Goal: Information Seeking & Learning: Learn about a topic

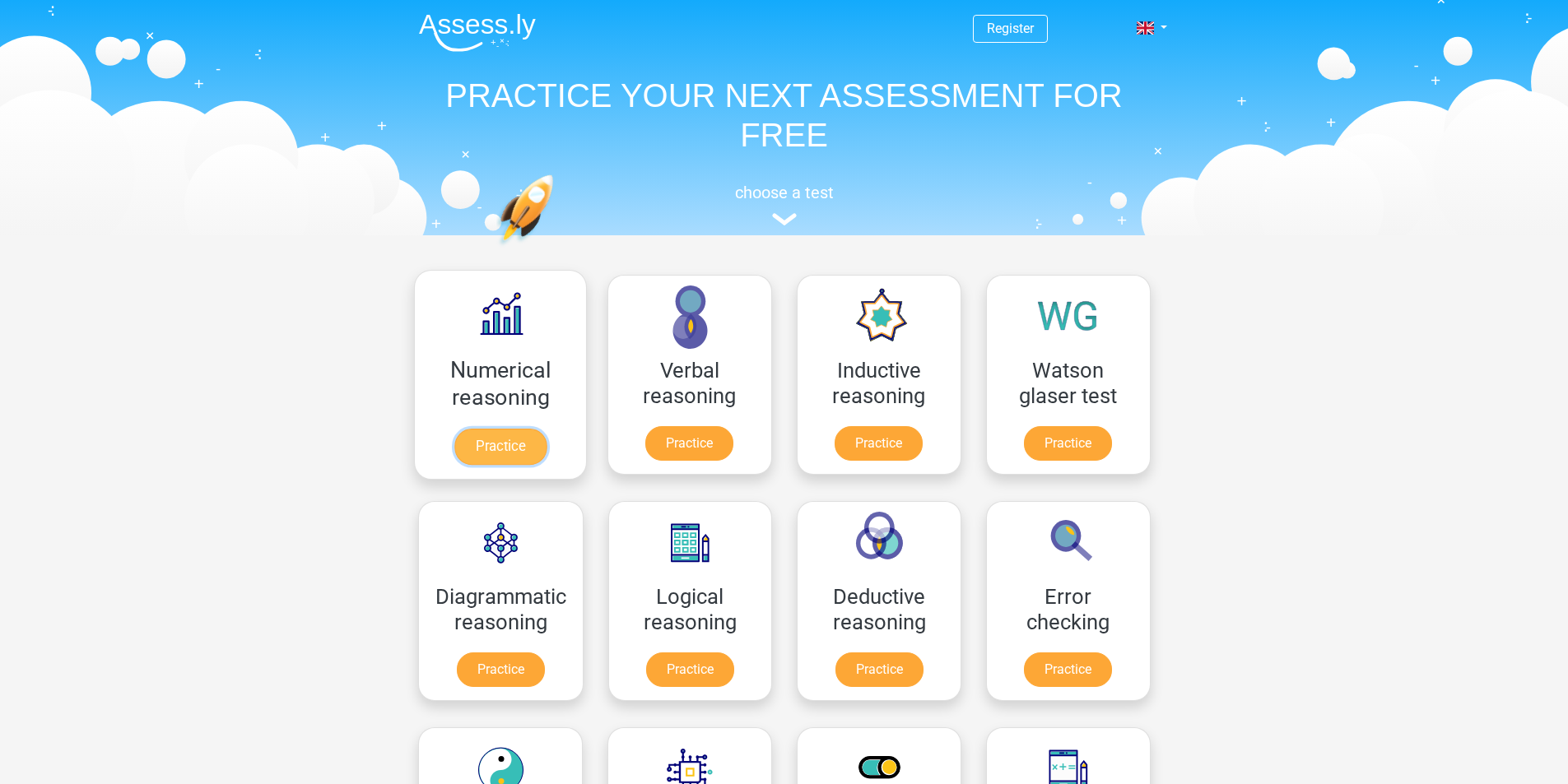
click at [510, 444] on link "Practice" at bounding box center [499, 447] width 92 height 37
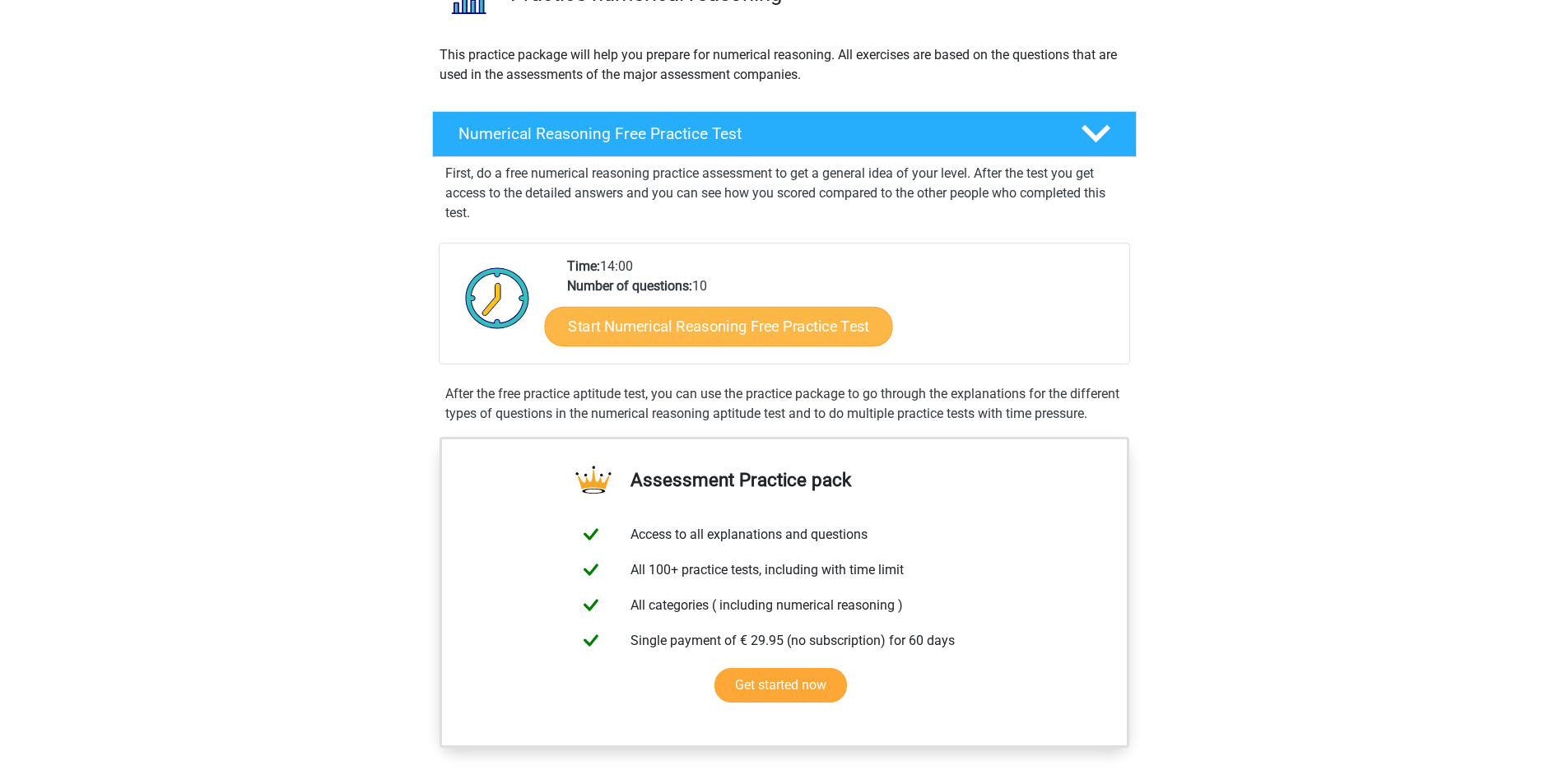
scroll to position [82, 0]
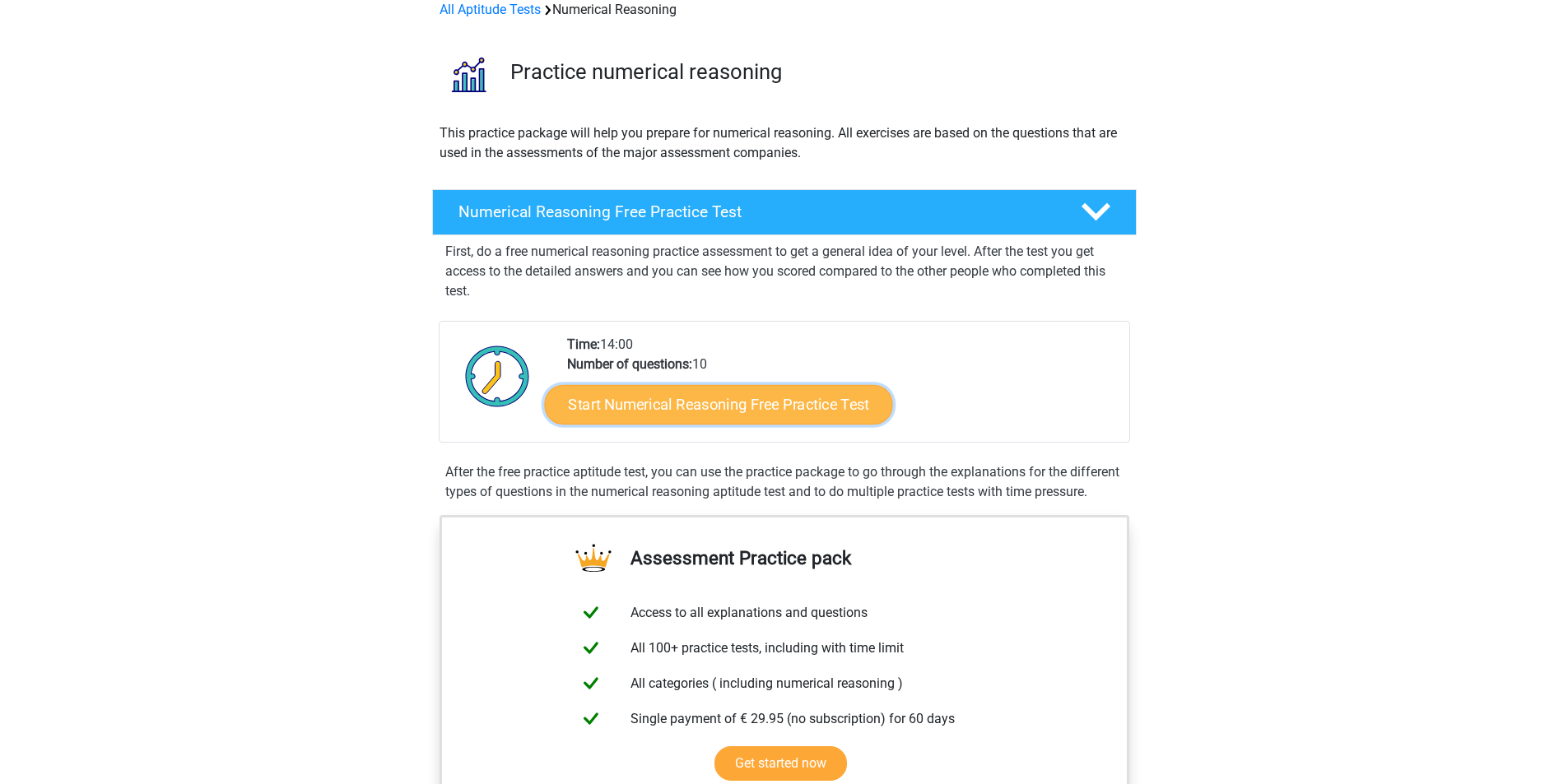
click at [844, 411] on link "Start Numerical Reasoning Free Practice Test" at bounding box center [717, 403] width 348 height 39
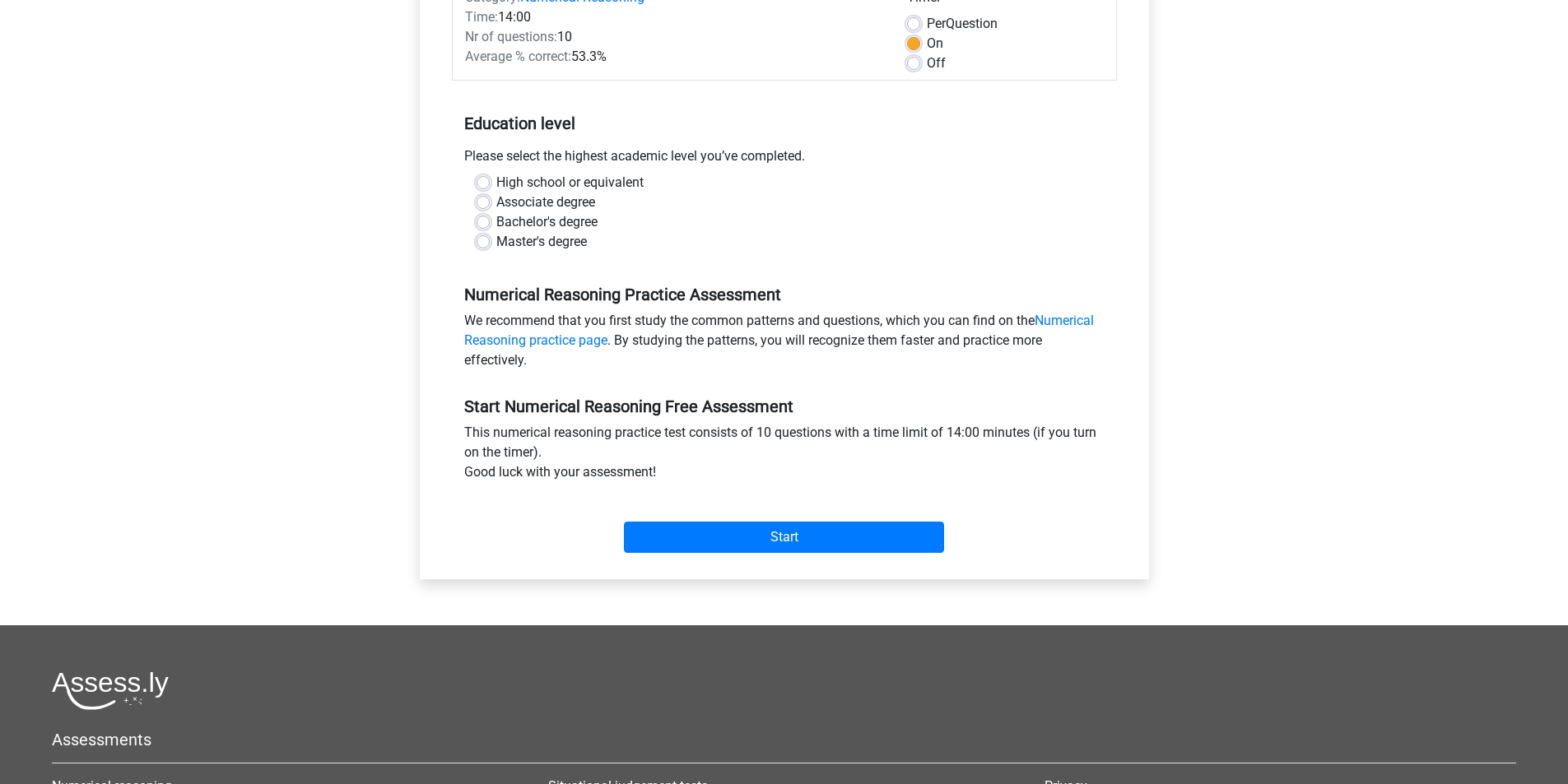
scroll to position [246, 0]
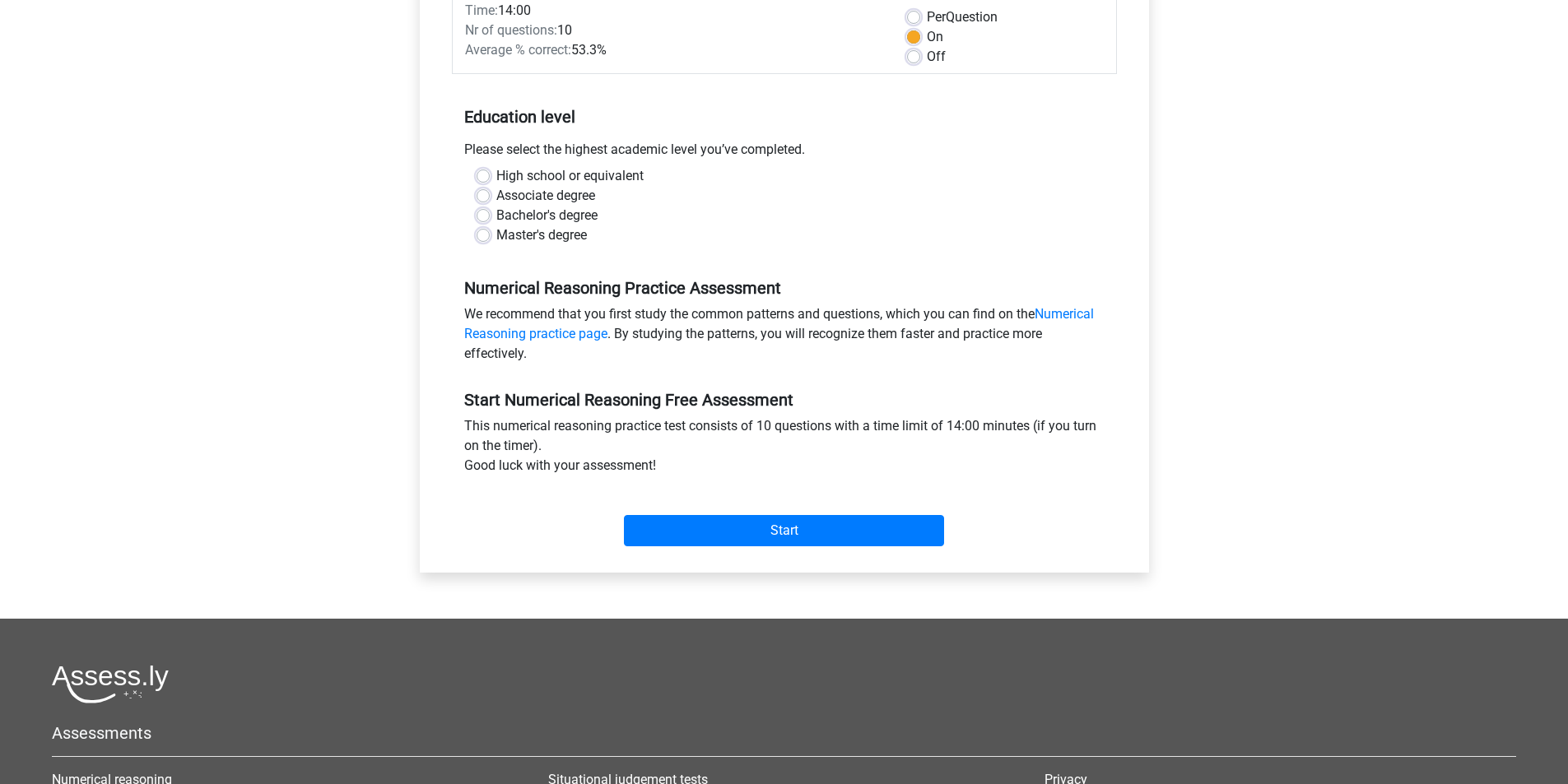
click at [816, 506] on div "Start" at bounding box center [784, 517] width 665 height 57
click at [548, 190] on label "Associate degree" at bounding box center [546, 196] width 99 height 20
click at [489, 190] on input "Associate degree" at bounding box center [483, 194] width 13 height 16
radio input "true"
click at [826, 528] on input "Start" at bounding box center [783, 530] width 320 height 31
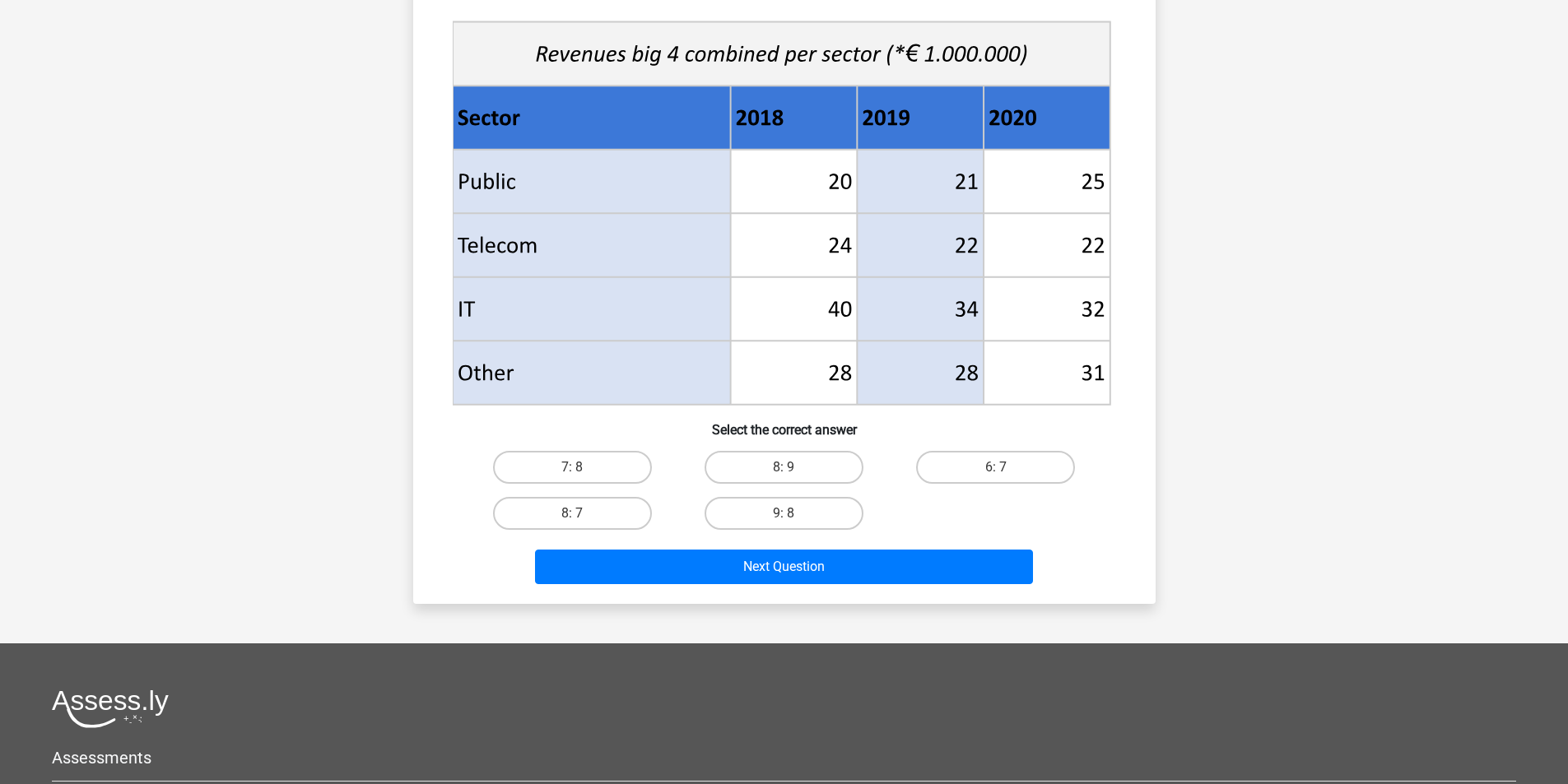
scroll to position [823, 0]
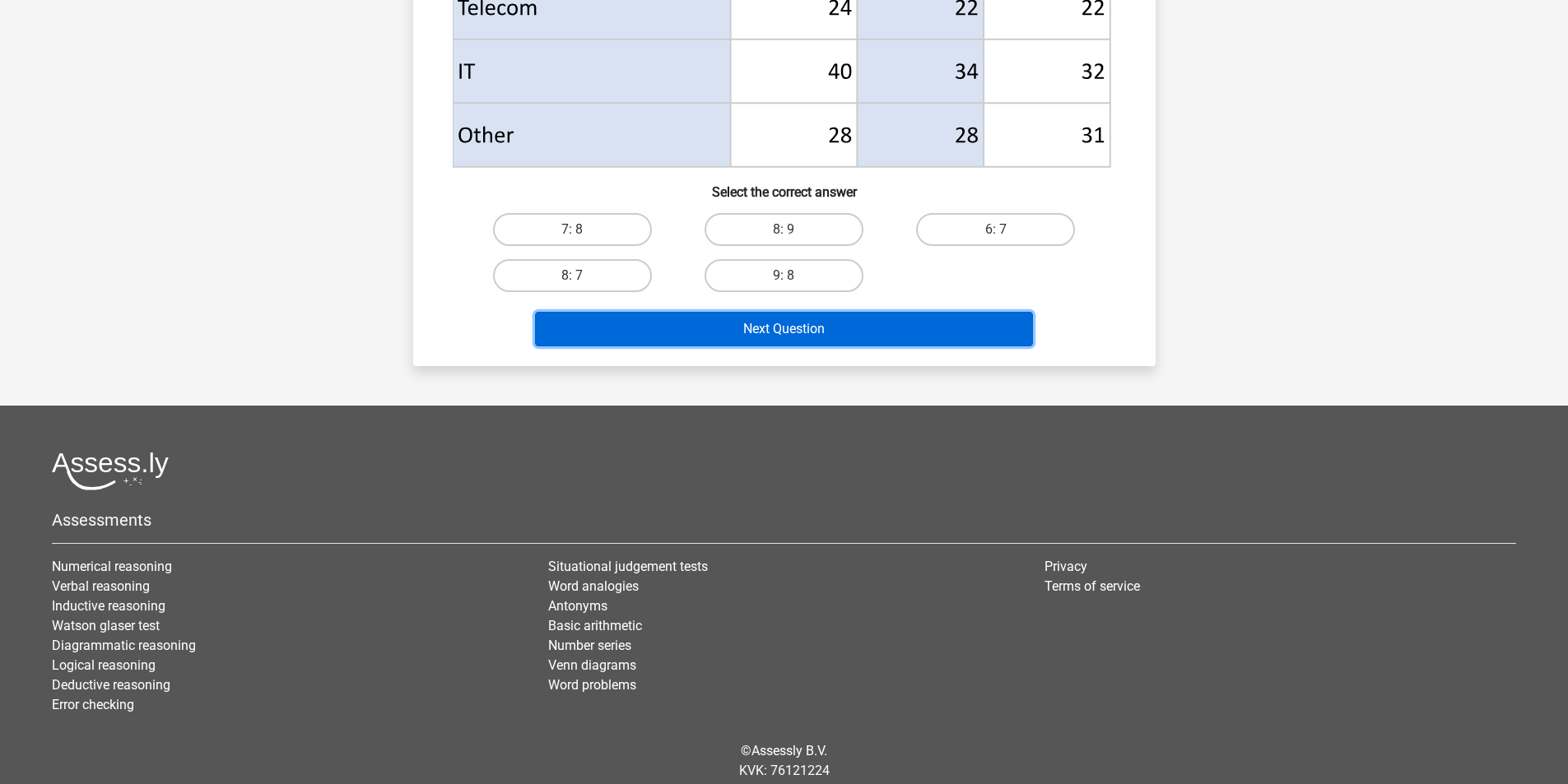
click at [812, 323] on button "Next Question" at bounding box center [783, 329] width 497 height 35
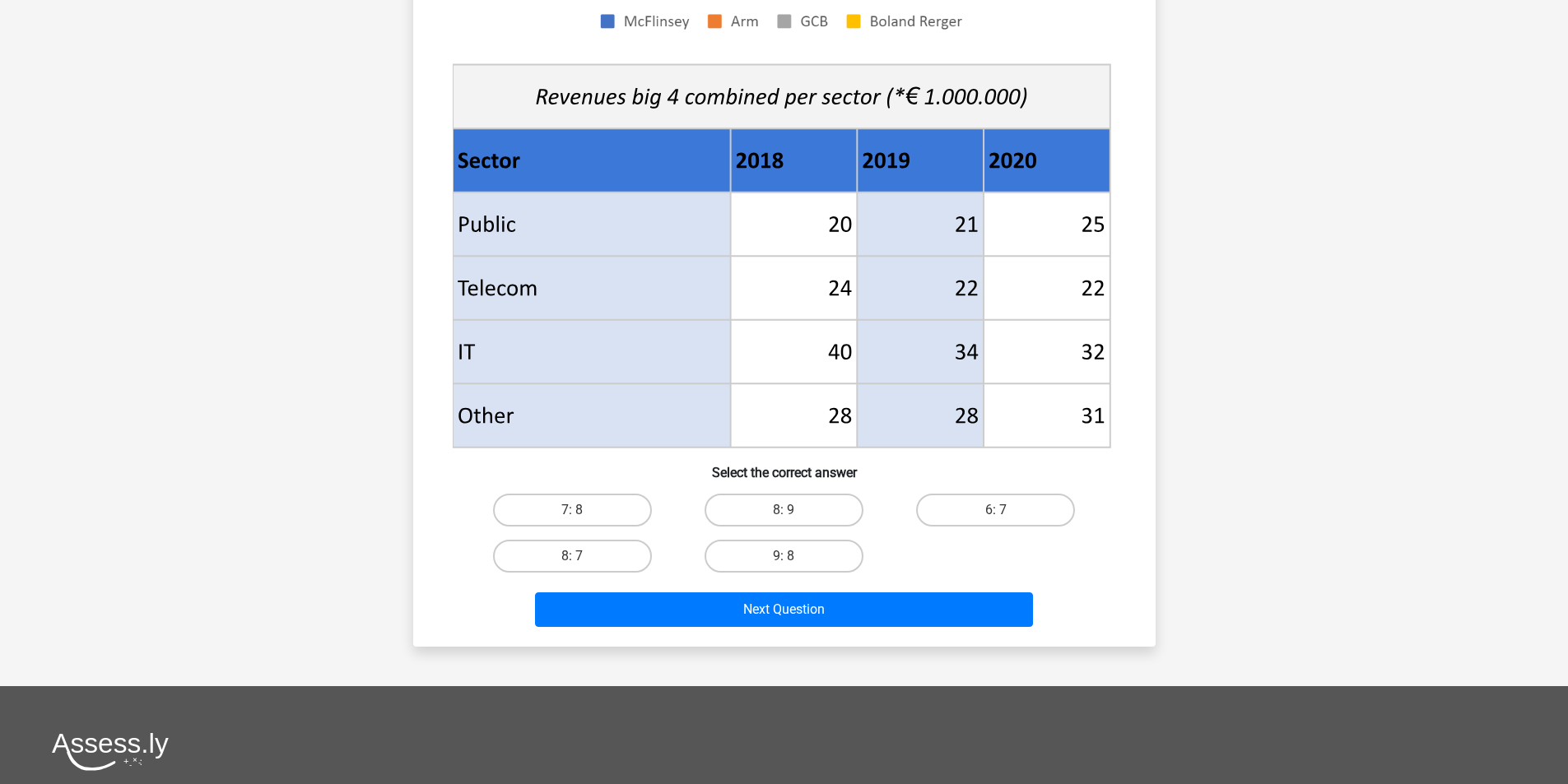
scroll to position [632, 0]
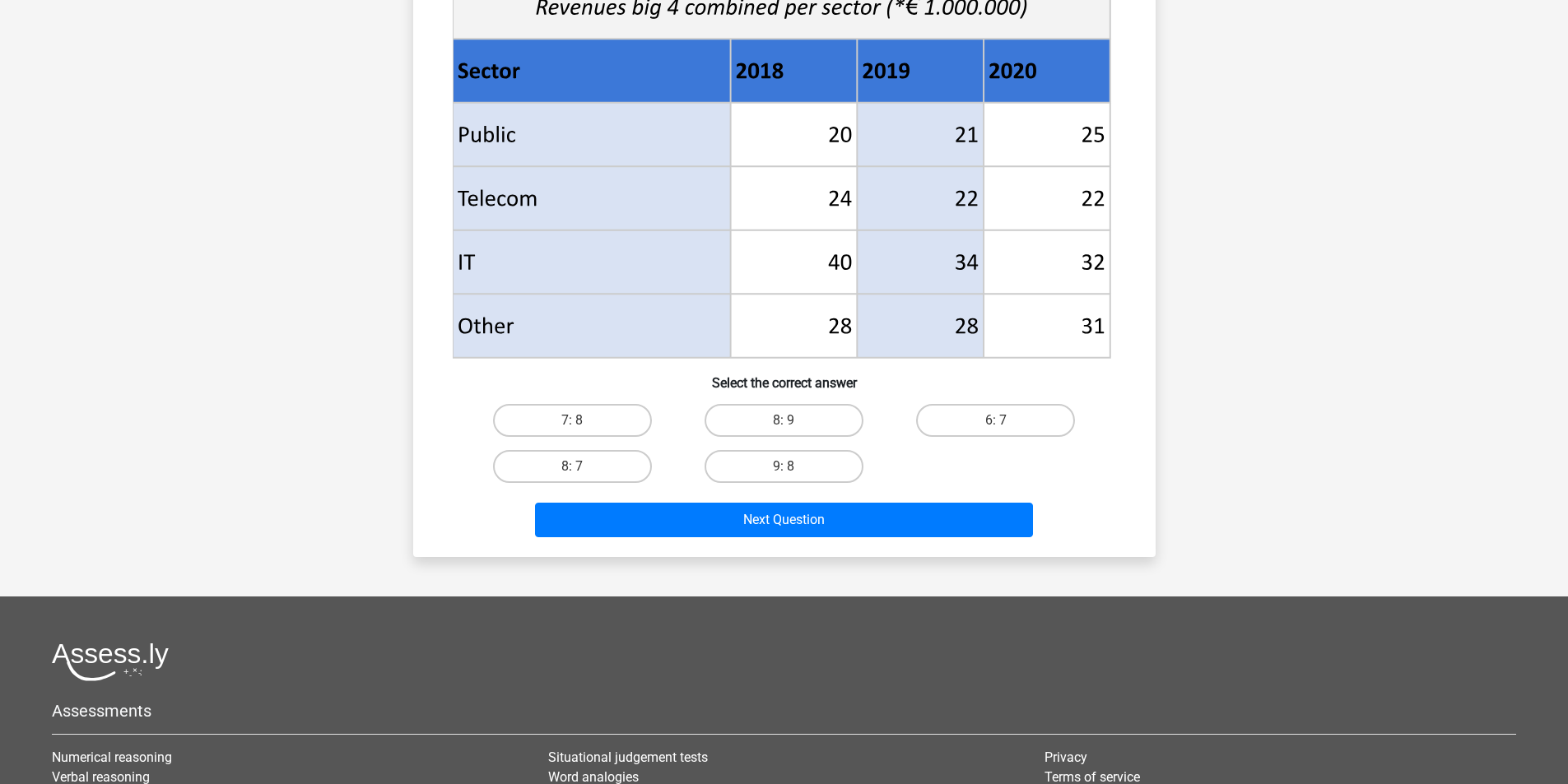
click at [562, 392] on div "What is the ratio of [PERSON_NAME]'s income in [DATE] and 2020 combined to Arm'…" at bounding box center [784, 20] width 729 height 1048
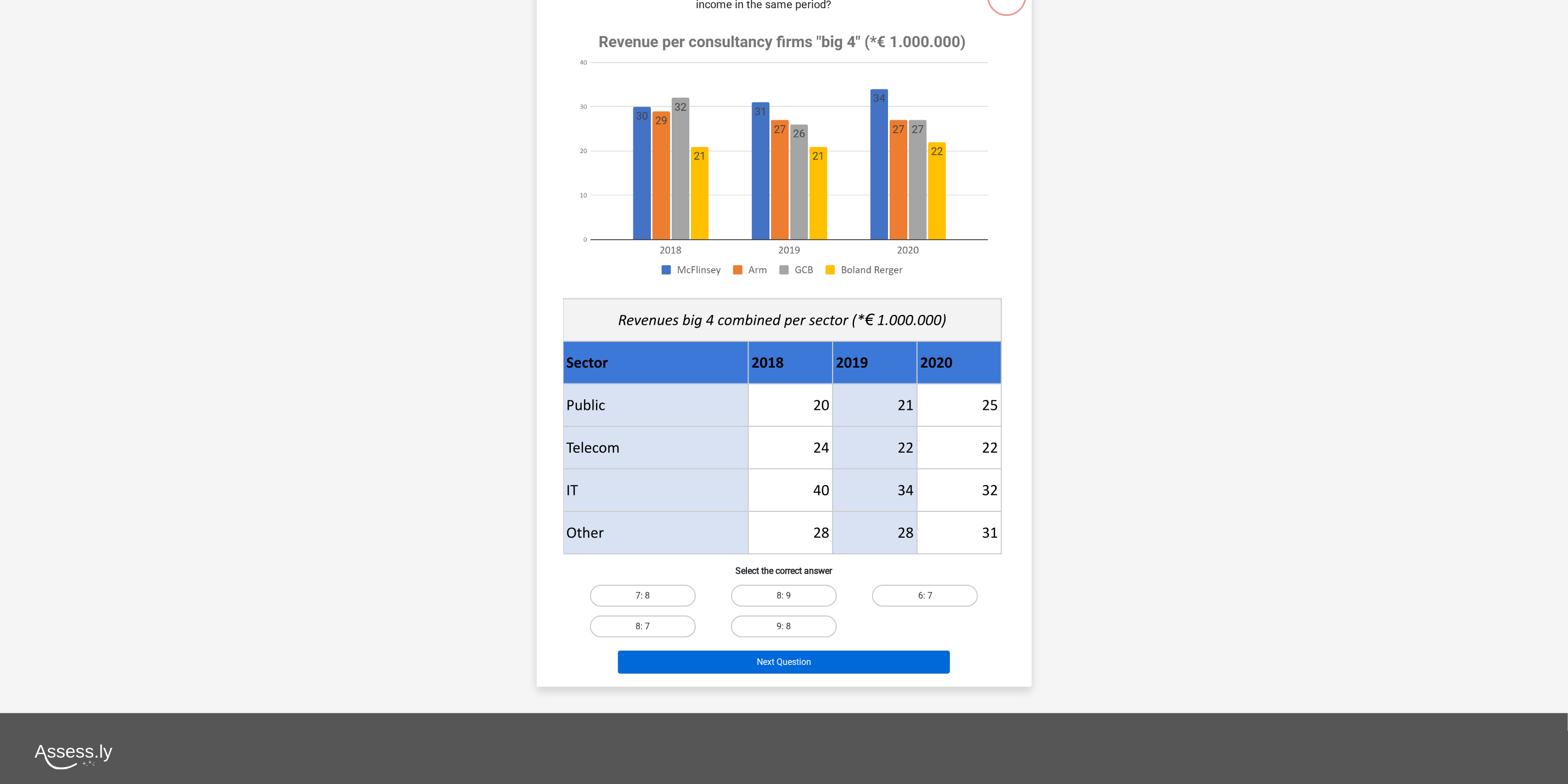
scroll to position [63, 0]
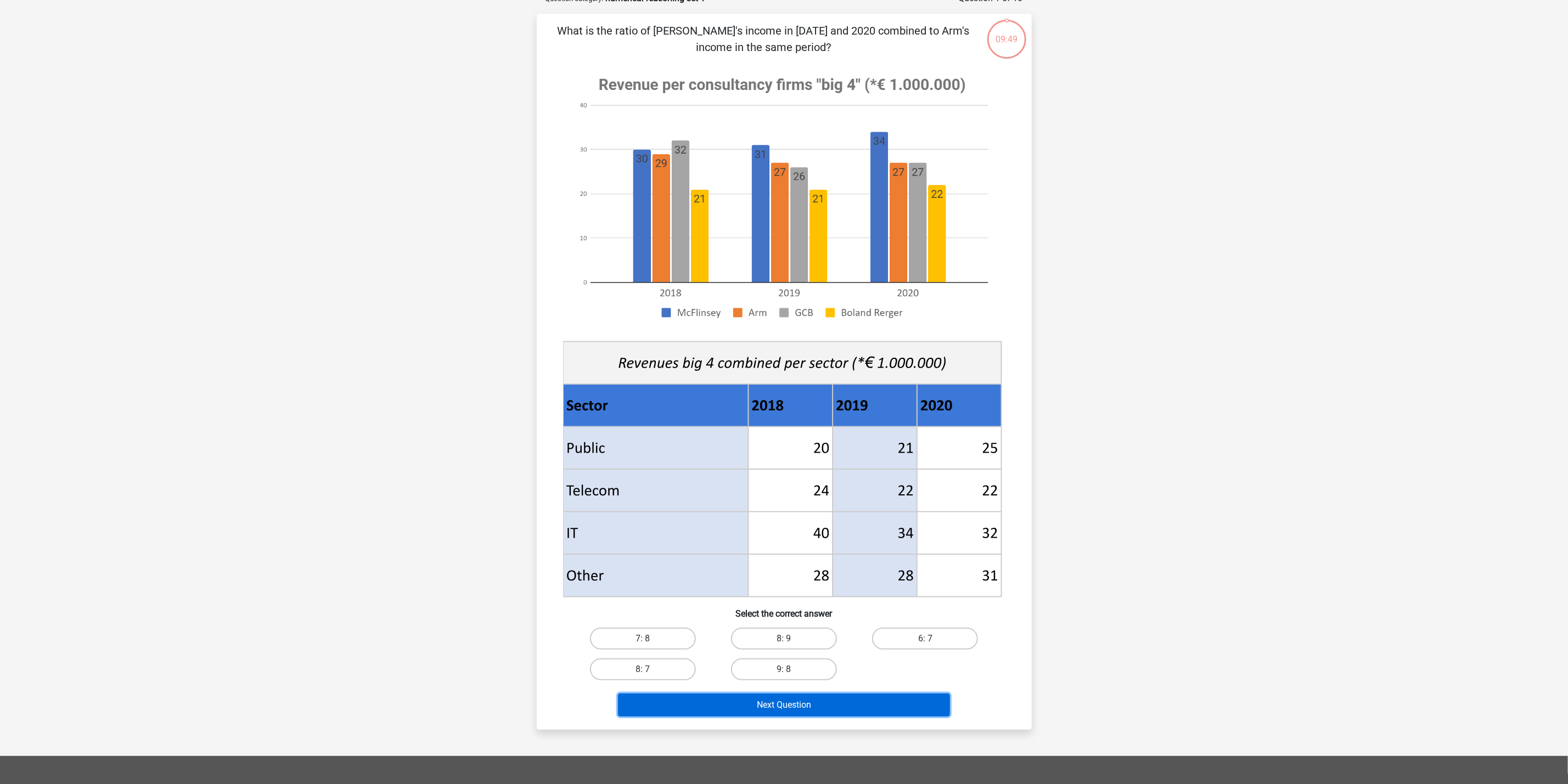
click at [729, 522] on button "Next Question" at bounding box center [783, 705] width 332 height 23
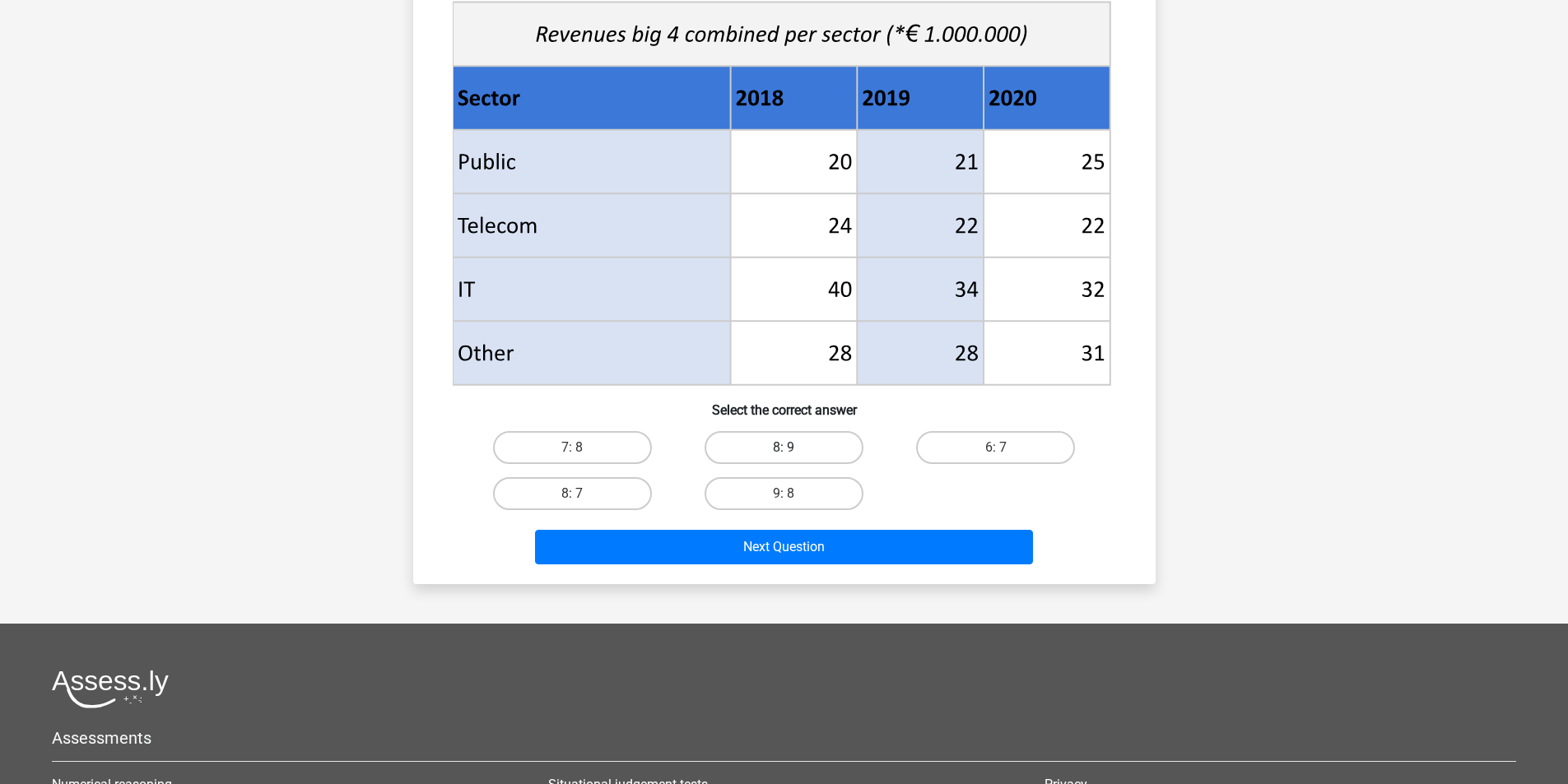
scroll to position [823, 0]
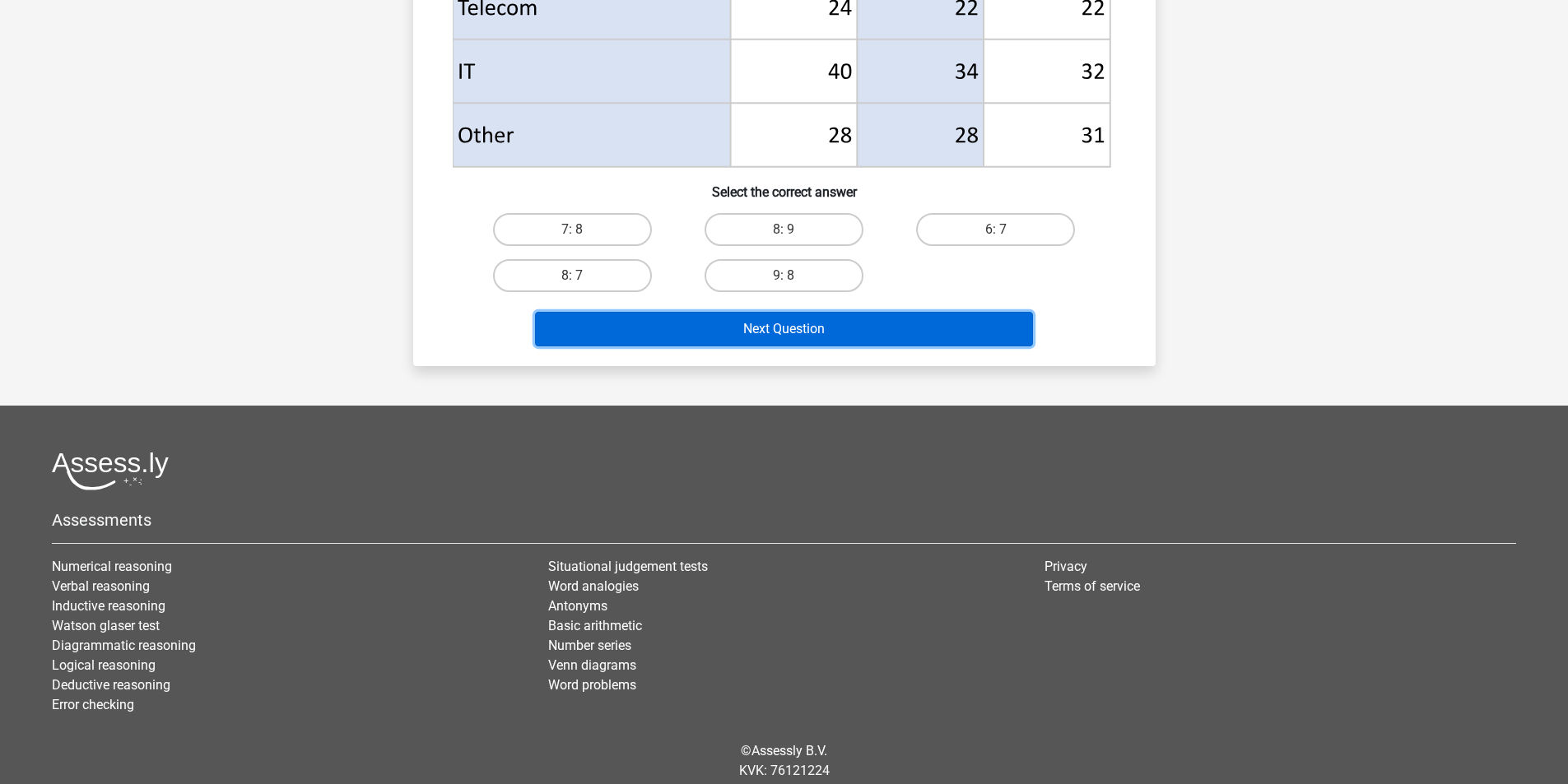
click at [832, 331] on button "Next Question" at bounding box center [783, 329] width 497 height 35
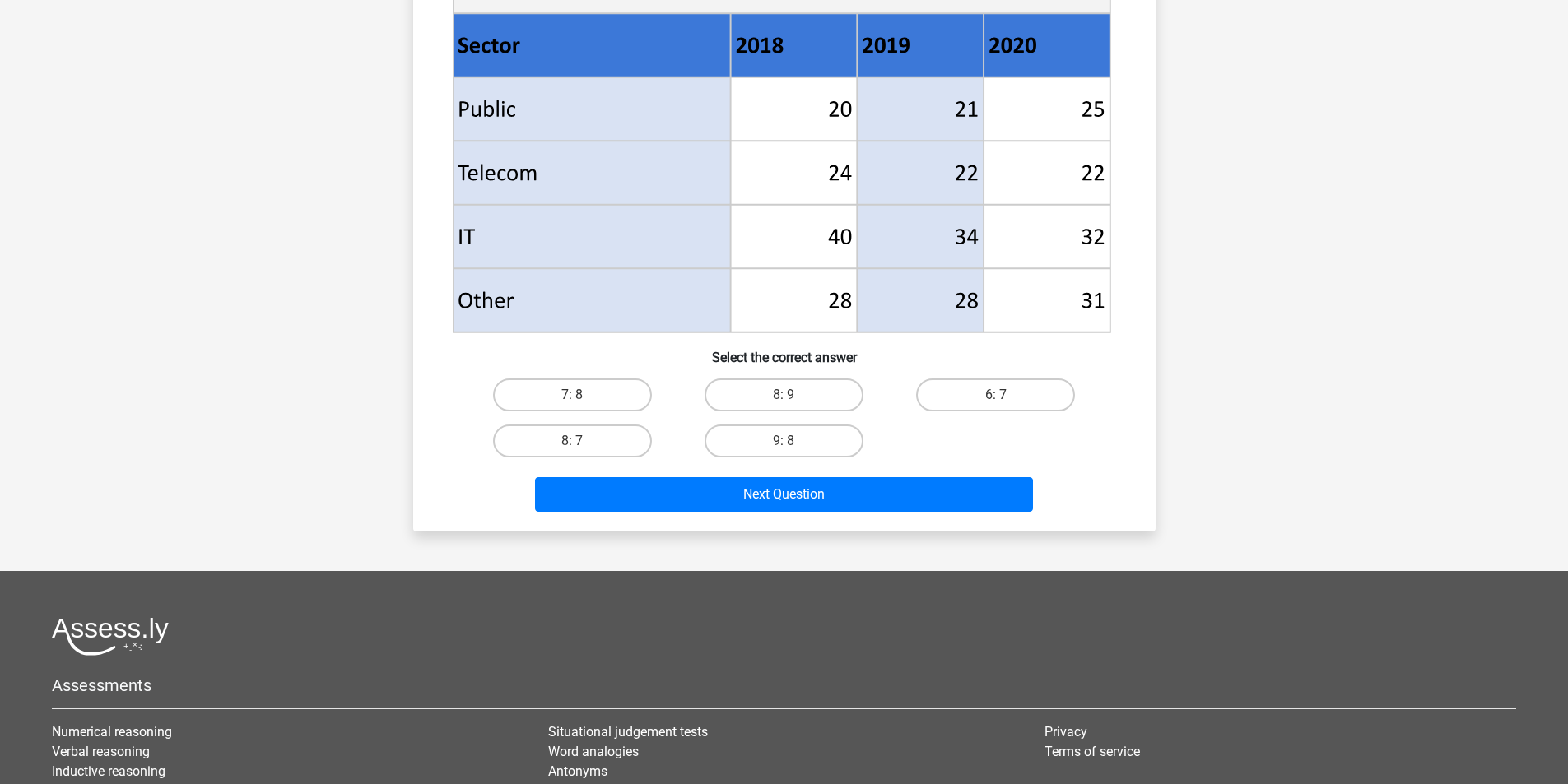
scroll to position [494, 0]
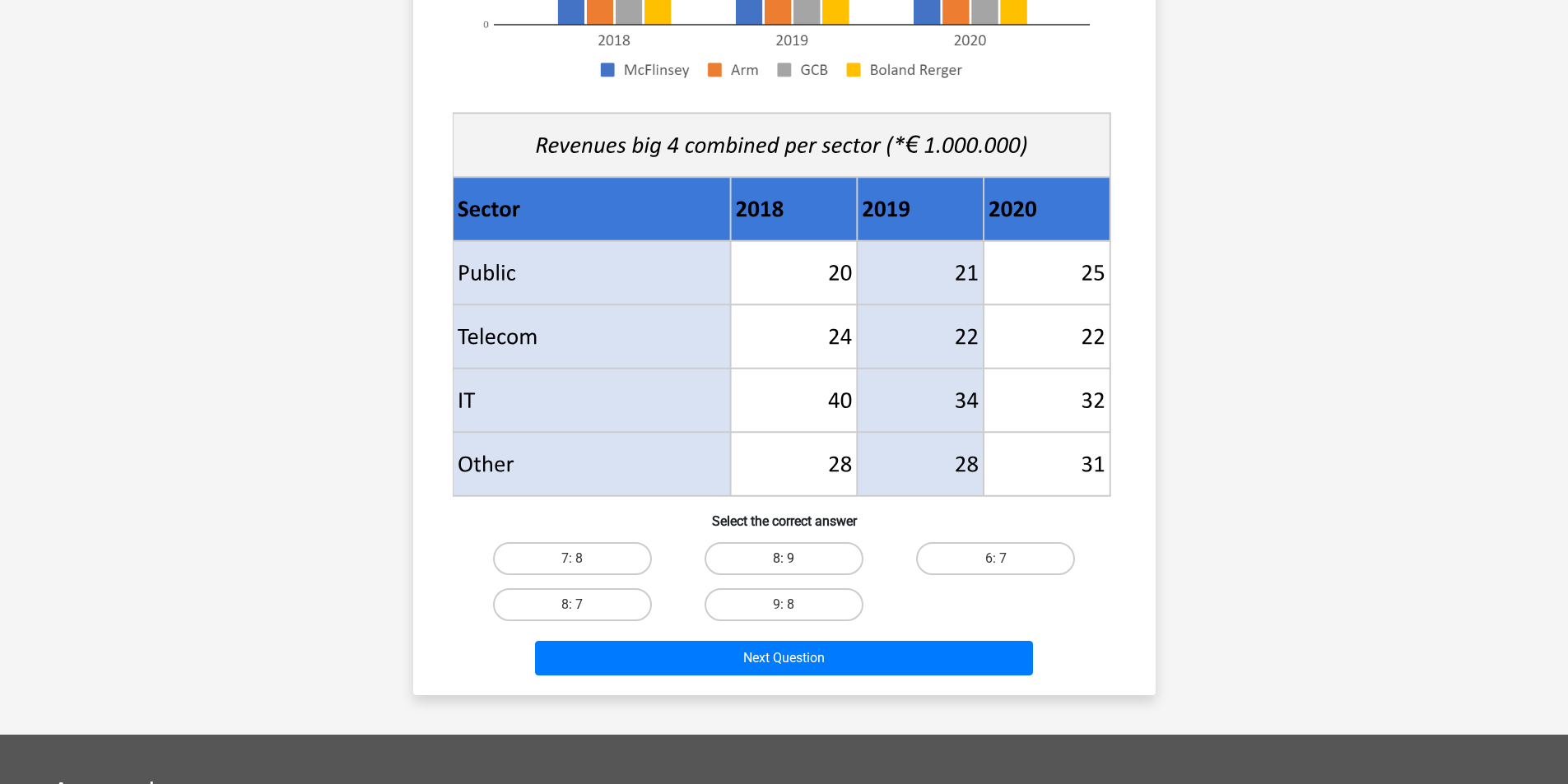
click at [840, 564] on label "8: 9" at bounding box center [784, 559] width 159 height 33
click at [794, 564] on input "8: 9" at bounding box center [789, 564] width 11 height 11
radio input "true"
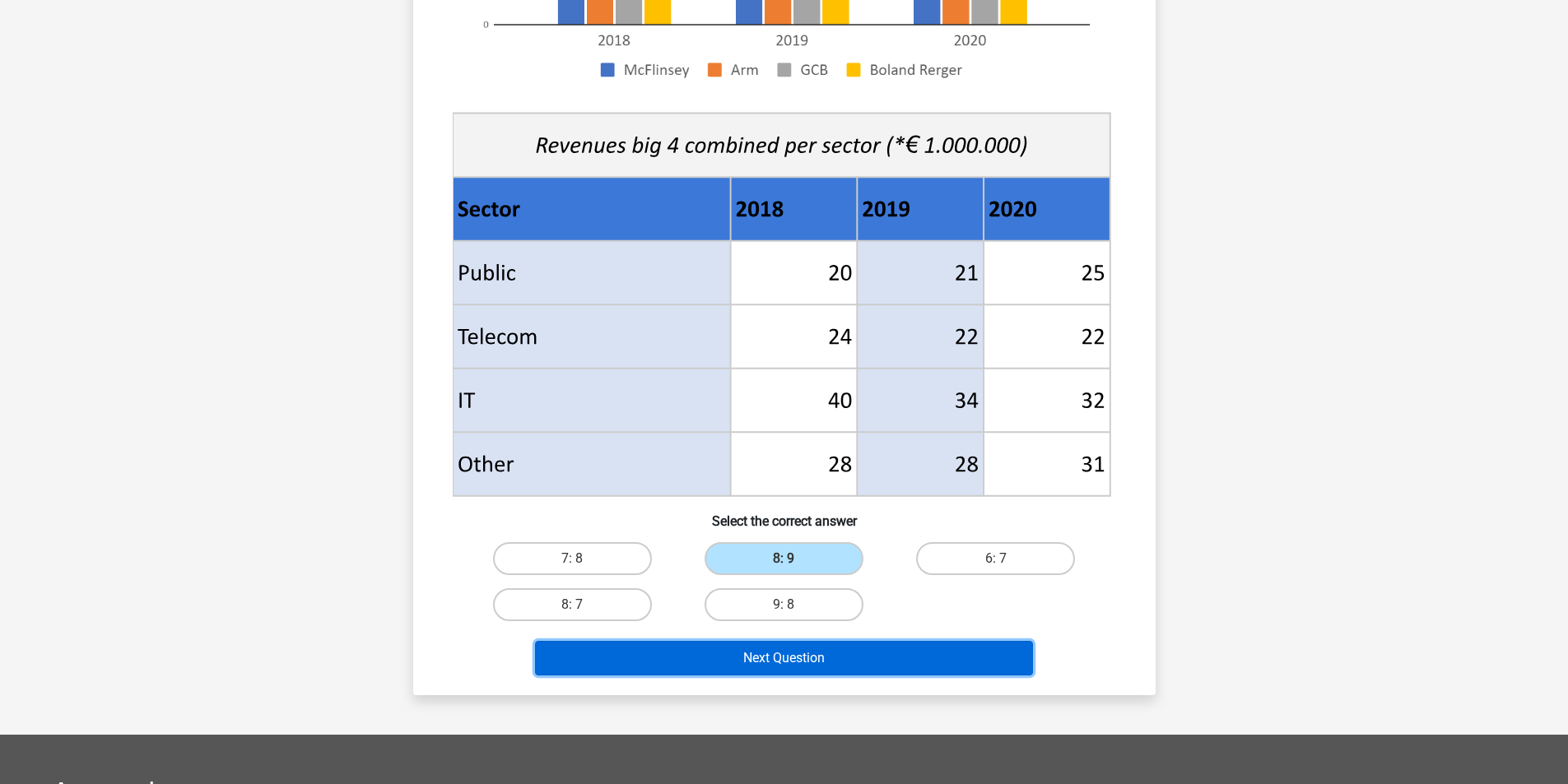
click at [839, 651] on button "Next Question" at bounding box center [783, 658] width 497 height 35
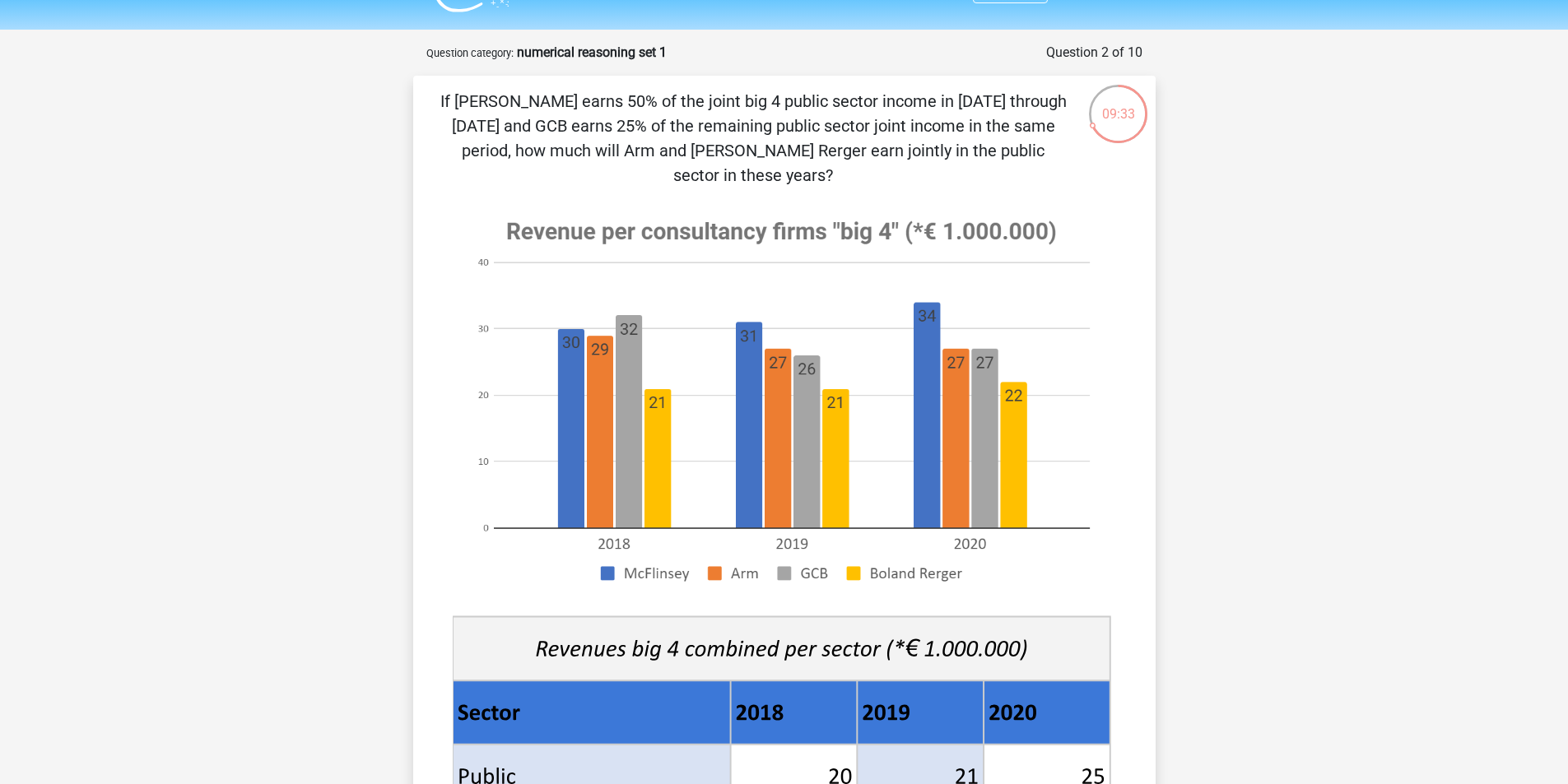
scroll to position [0, 0]
